Goal: Information Seeking & Learning: Learn about a topic

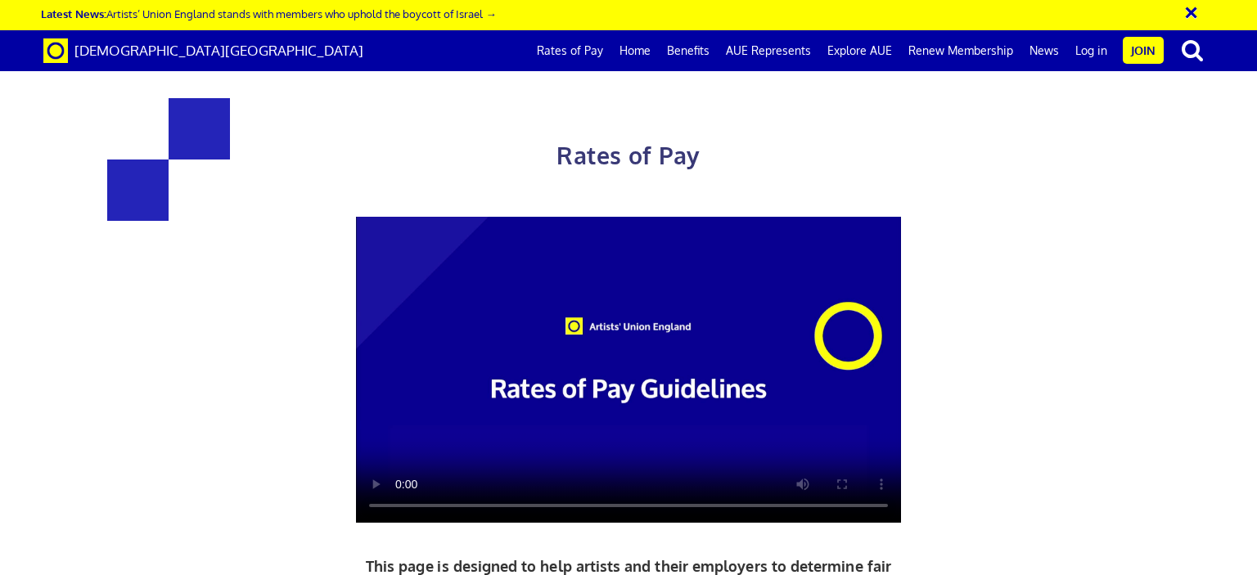
scroll to position [0, 12]
click at [574, 373] on video at bounding box center [628, 370] width 545 height 307
click at [572, 55] on link "Rates of Pay" at bounding box center [570, 50] width 83 height 41
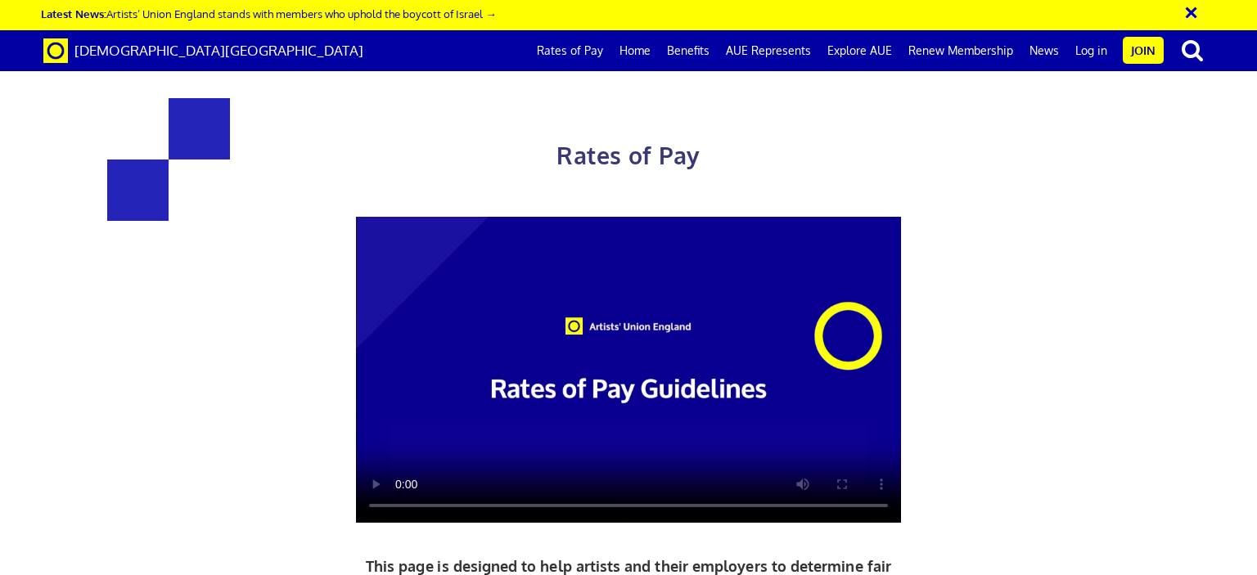
click at [641, 217] on video at bounding box center [628, 370] width 545 height 307
